Goal: Task Accomplishment & Management: Manage account settings

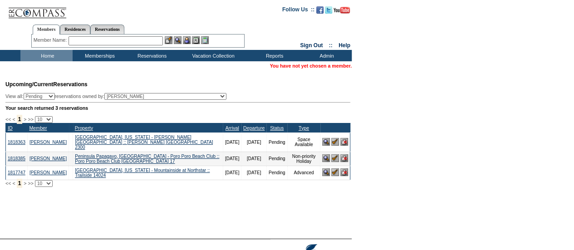
click at [118, 38] on input "text" at bounding box center [116, 40] width 94 height 9
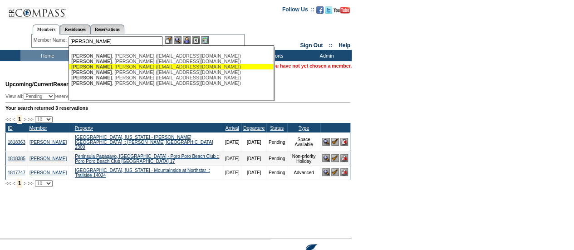
click at [94, 66] on span "[PERSON_NAME]" at bounding box center [91, 66] width 40 height 5
type input "[PERSON_NAME] ([EMAIL_ADDRESS][DOMAIN_NAME])"
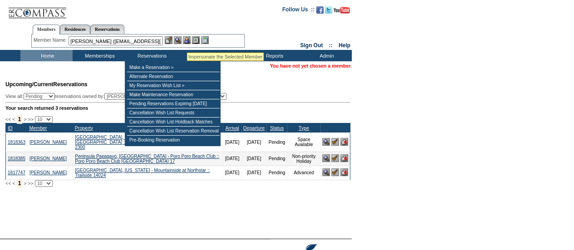
click at [188, 42] on img at bounding box center [187, 40] width 8 height 8
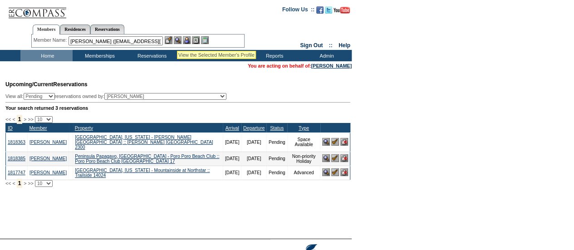
click at [179, 40] on img at bounding box center [178, 40] width 8 height 8
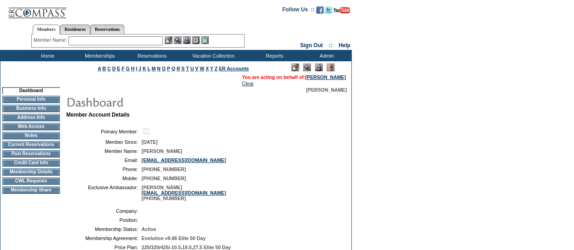
click at [44, 155] on td "Past Reservations" at bounding box center [31, 153] width 58 height 7
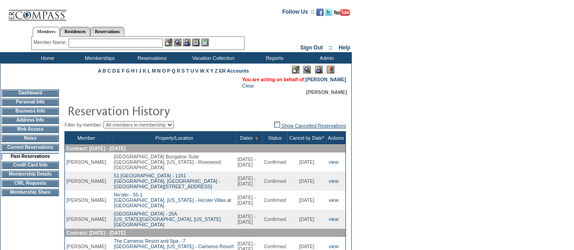
click at [274, 127] on img at bounding box center [277, 125] width 6 height 6
